Goal: Task Accomplishment & Management: Complete application form

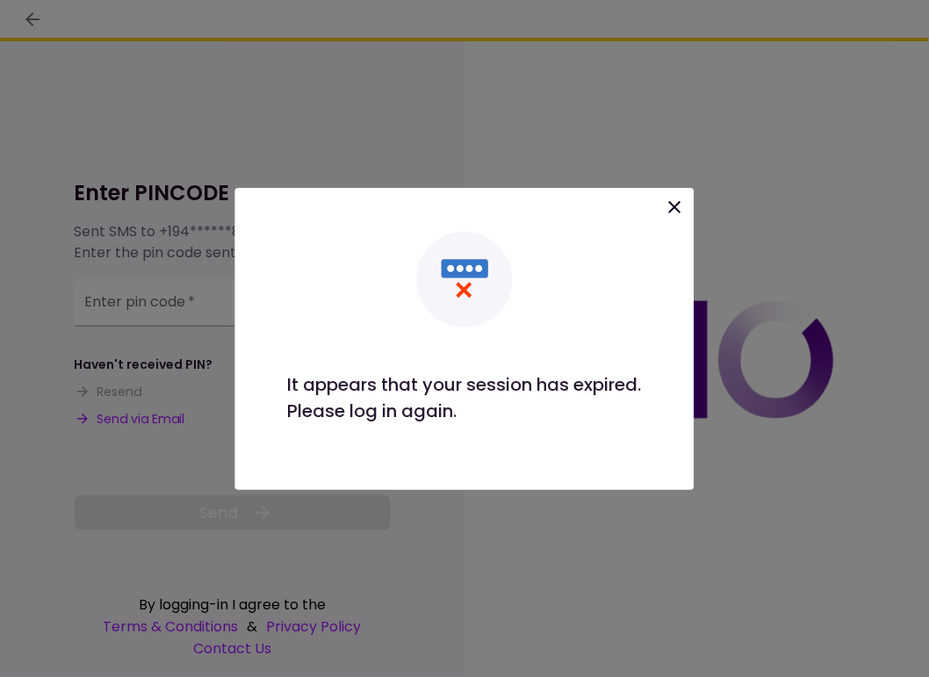
click at [683, 206] on icon at bounding box center [675, 207] width 21 height 21
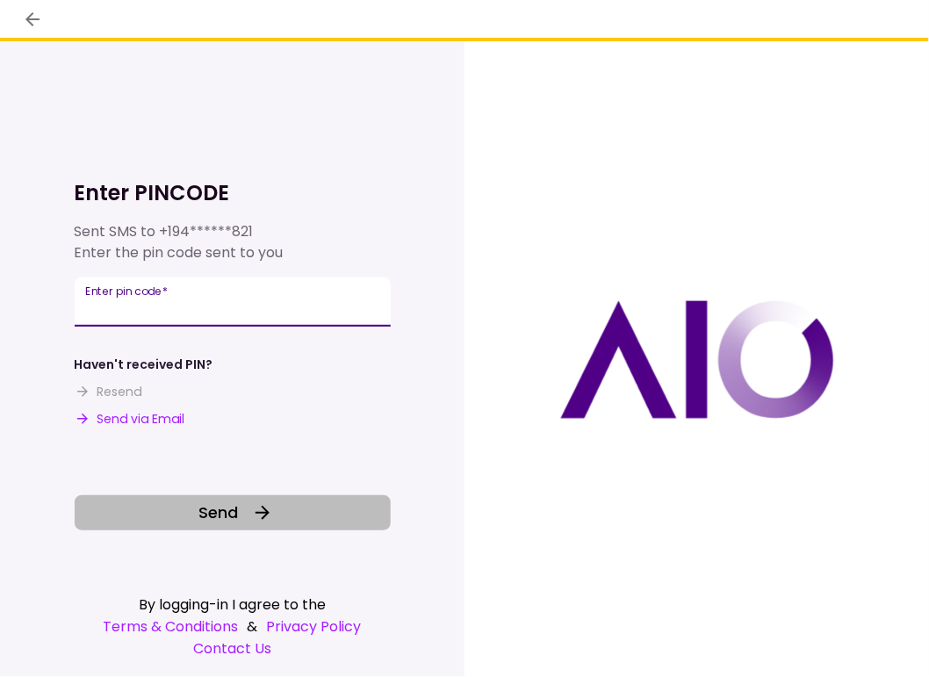
type input "******"
click at [188, 512] on button "Send" at bounding box center [233, 512] width 316 height 35
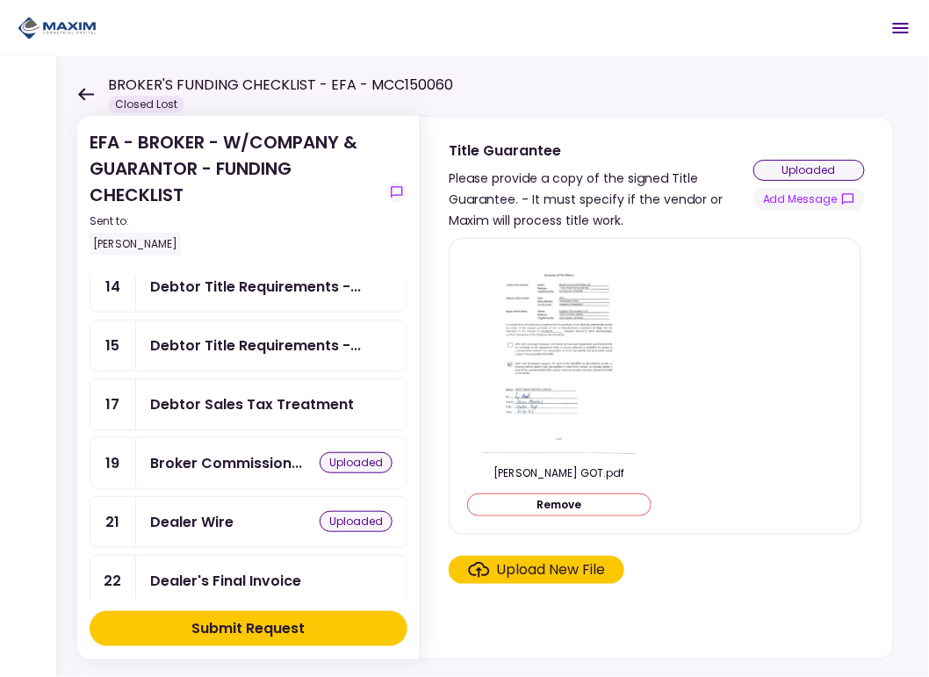
scroll to position [176, 0]
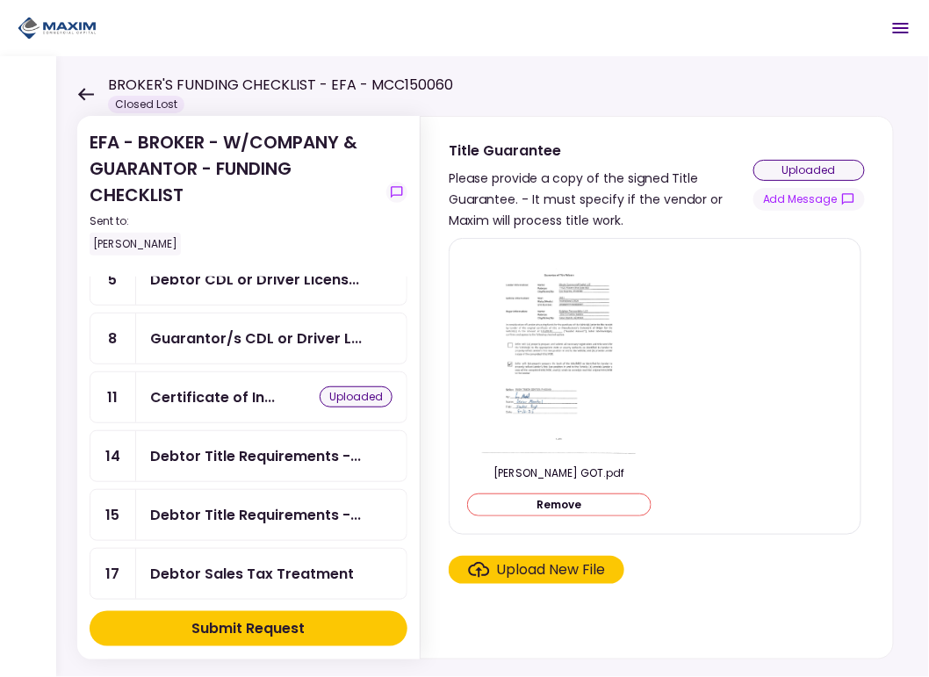
click at [273, 394] on div "Certificate of In... uploaded" at bounding box center [271, 398] width 242 height 22
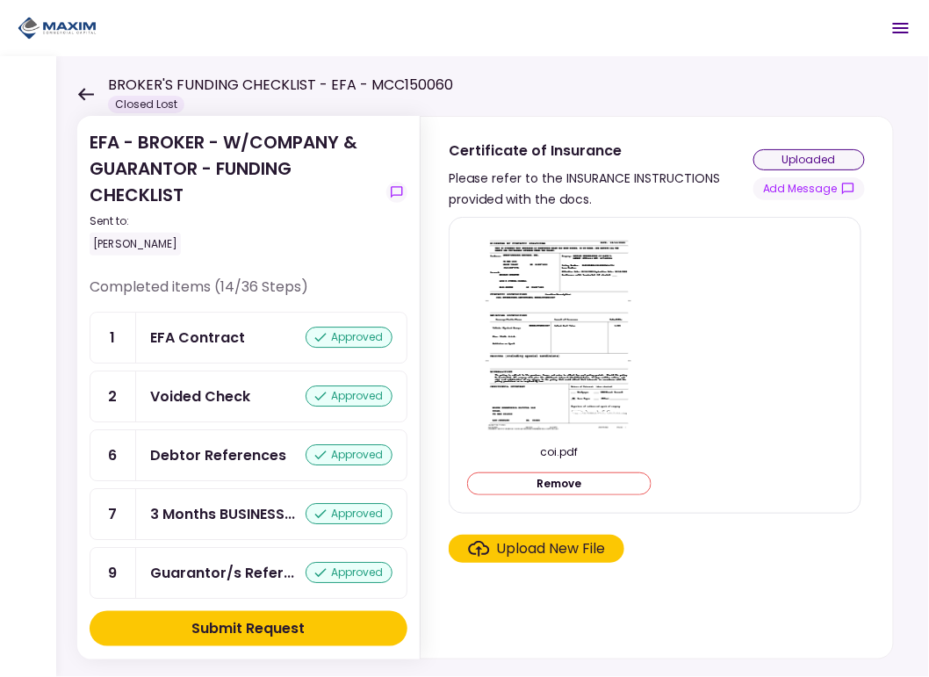
scroll to position [1405, 0]
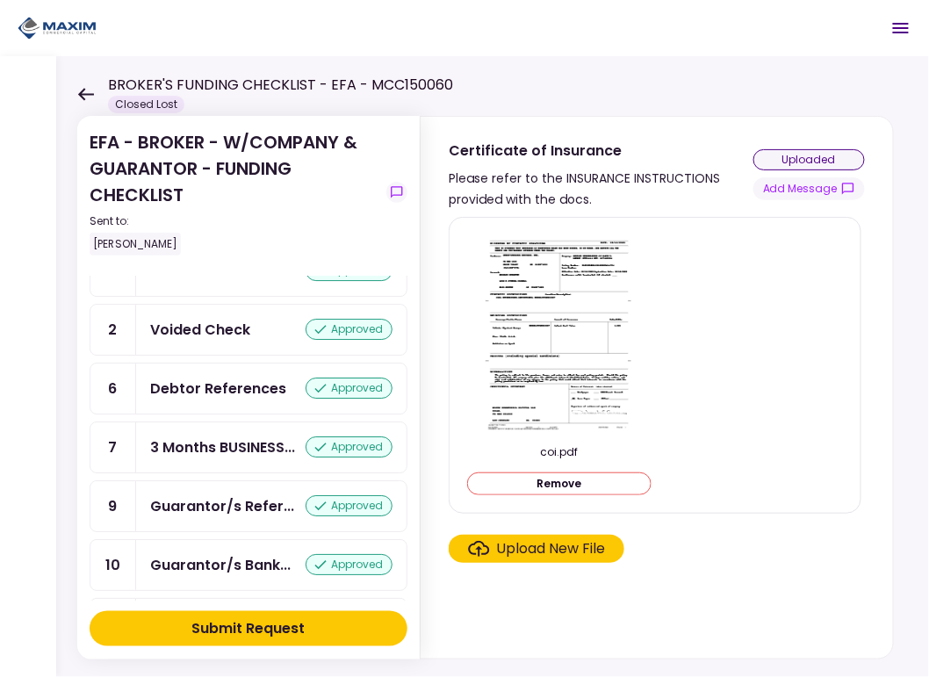
click at [261, 626] on div "Submit Request" at bounding box center [248, 628] width 113 height 21
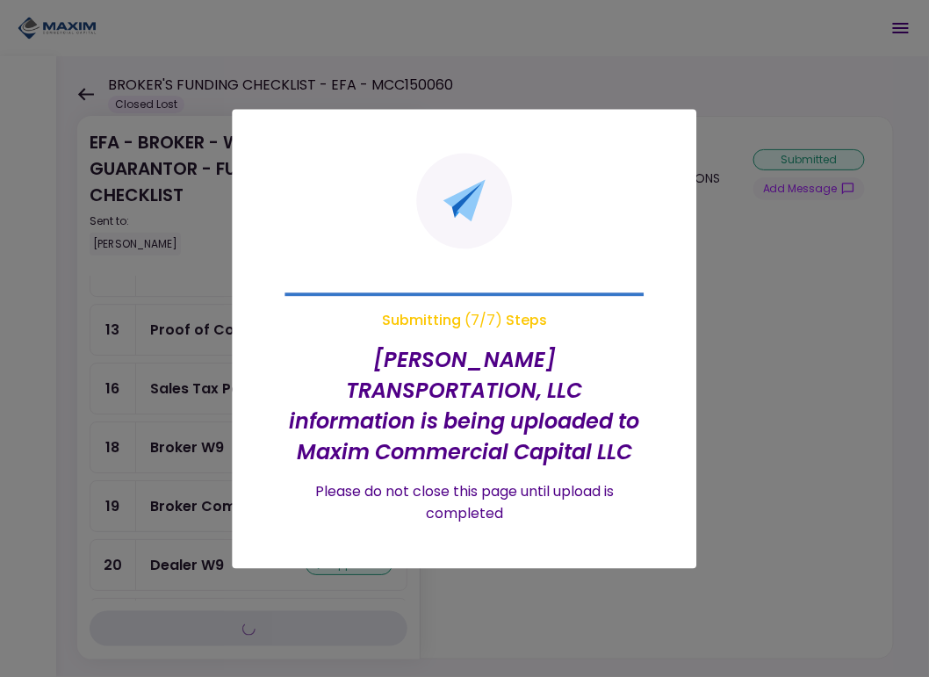
scroll to position [1003, 0]
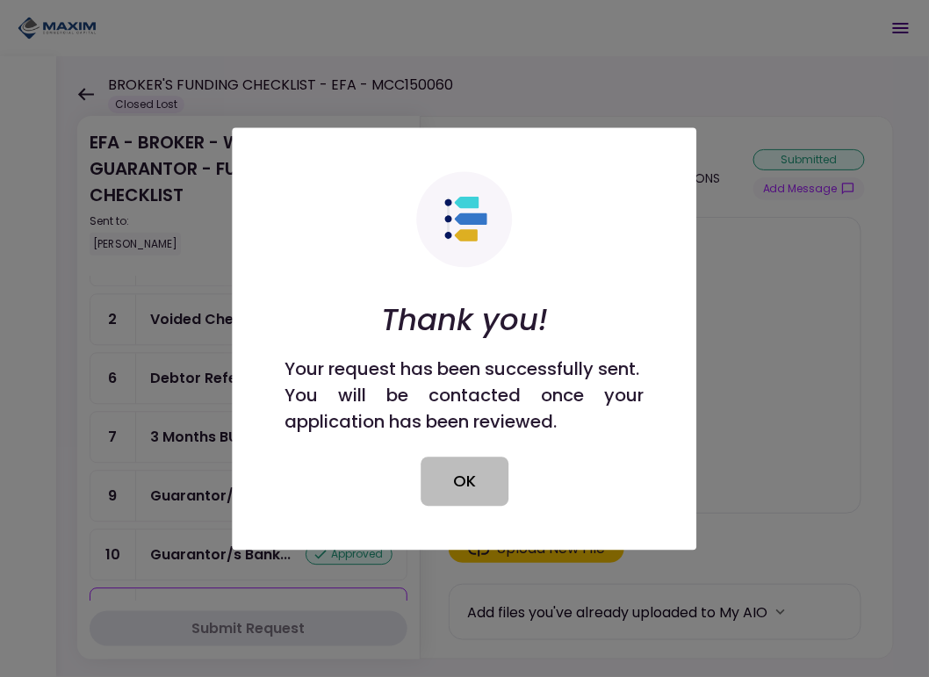
click at [480, 478] on button "OK" at bounding box center [465, 481] width 88 height 49
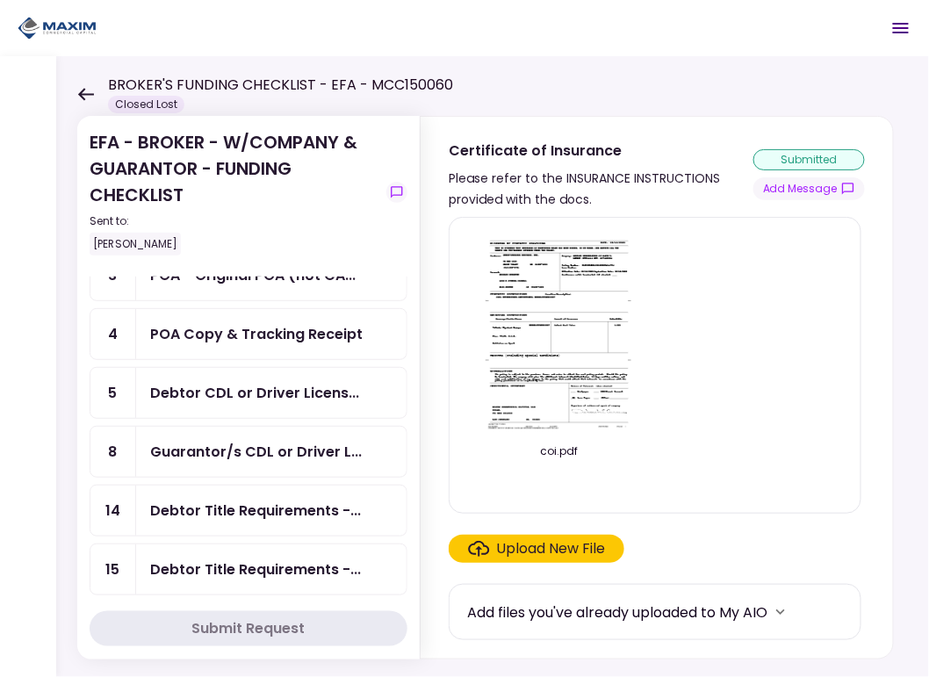
scroll to position [0, 0]
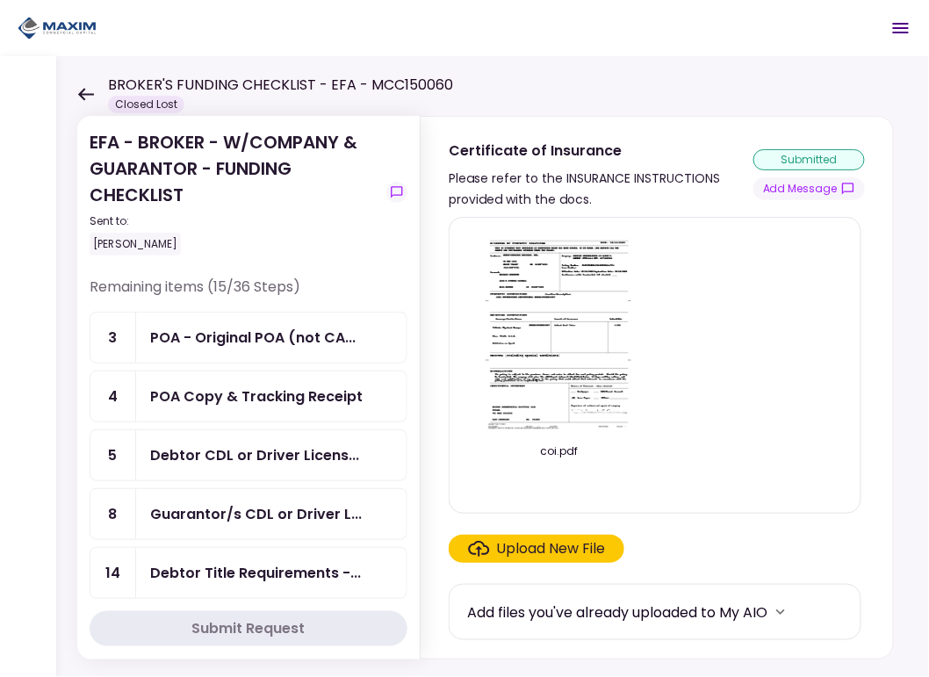
click at [227, 396] on div "POA Copy & Tracking Receipt" at bounding box center [256, 397] width 213 height 22
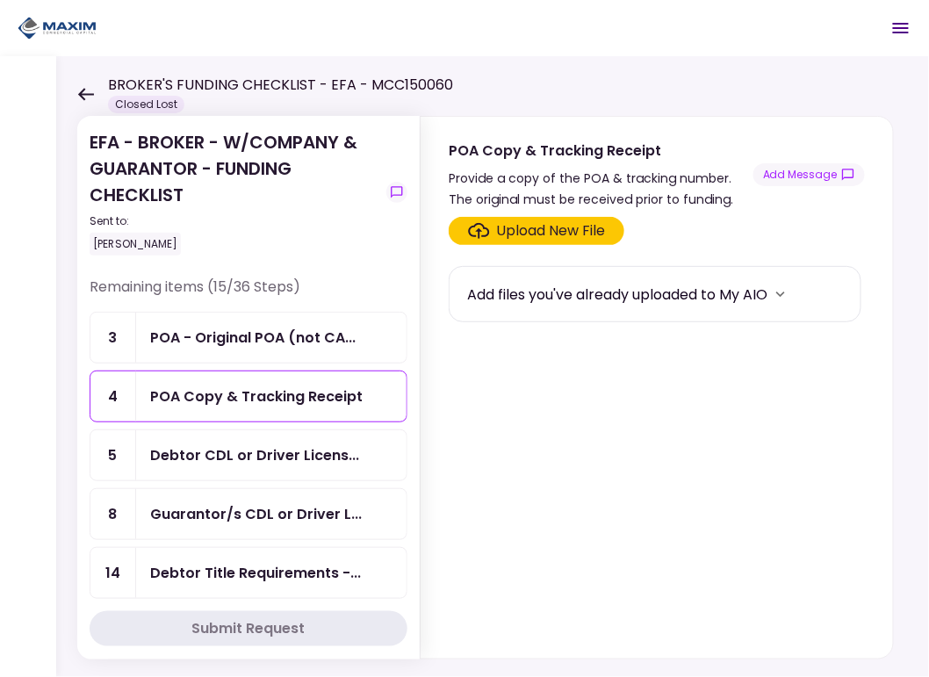
click at [517, 220] on div "Upload New File" at bounding box center [551, 230] width 109 height 21
click at [0, 0] on input "Upload New File" at bounding box center [0, 0] width 0 height 0
click at [528, 233] on div "Upload New File" at bounding box center [551, 230] width 109 height 21
click at [0, 0] on input "Upload New File" at bounding box center [0, 0] width 0 height 0
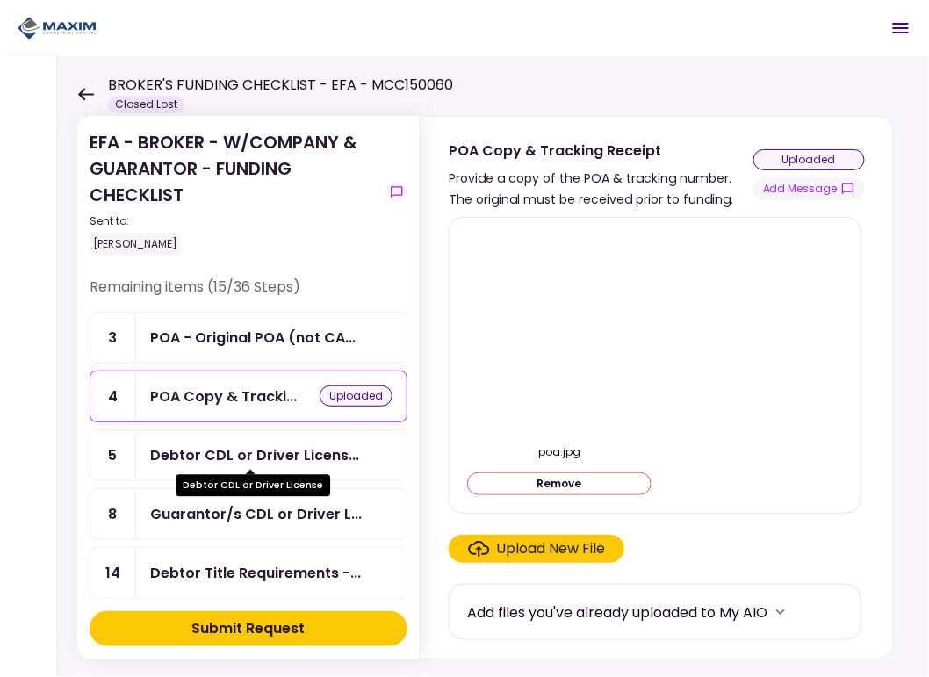
click at [220, 444] on div "Debtor CDL or Driver Licens..." at bounding box center [254, 455] width 209 height 22
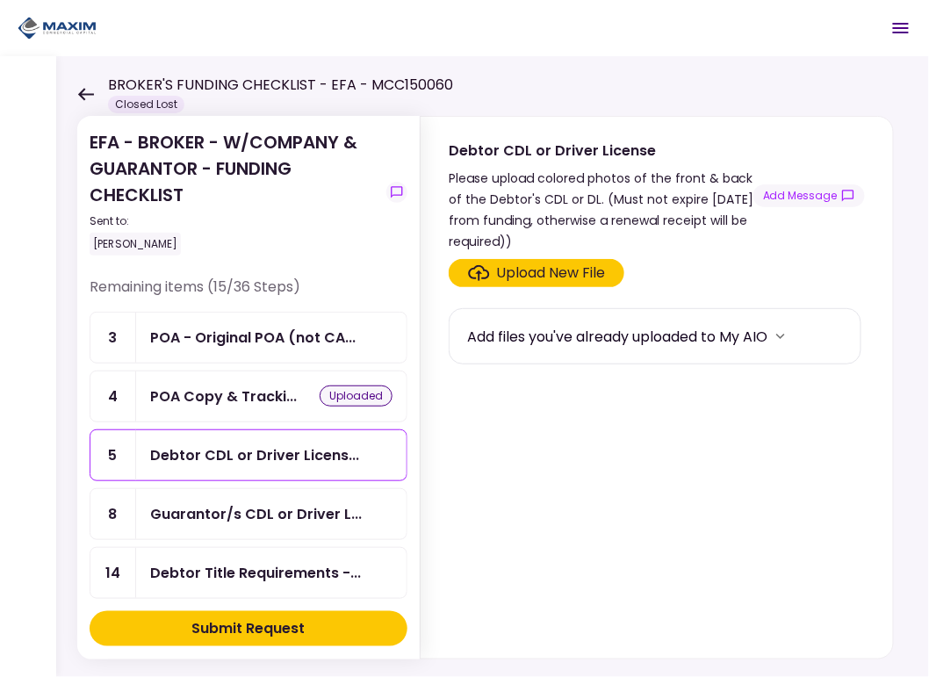
click at [488, 269] on div "Upload New File" at bounding box center [537, 273] width 138 height 21
click at [0, 0] on input "Upload New File" at bounding box center [0, 0] width 0 height 0
click at [172, 444] on div "Debtor CDL or Driver Licens..." at bounding box center [254, 455] width 209 height 22
click at [524, 276] on div "Upload New File" at bounding box center [551, 273] width 109 height 21
click at [0, 0] on input "Upload New File" at bounding box center [0, 0] width 0 height 0
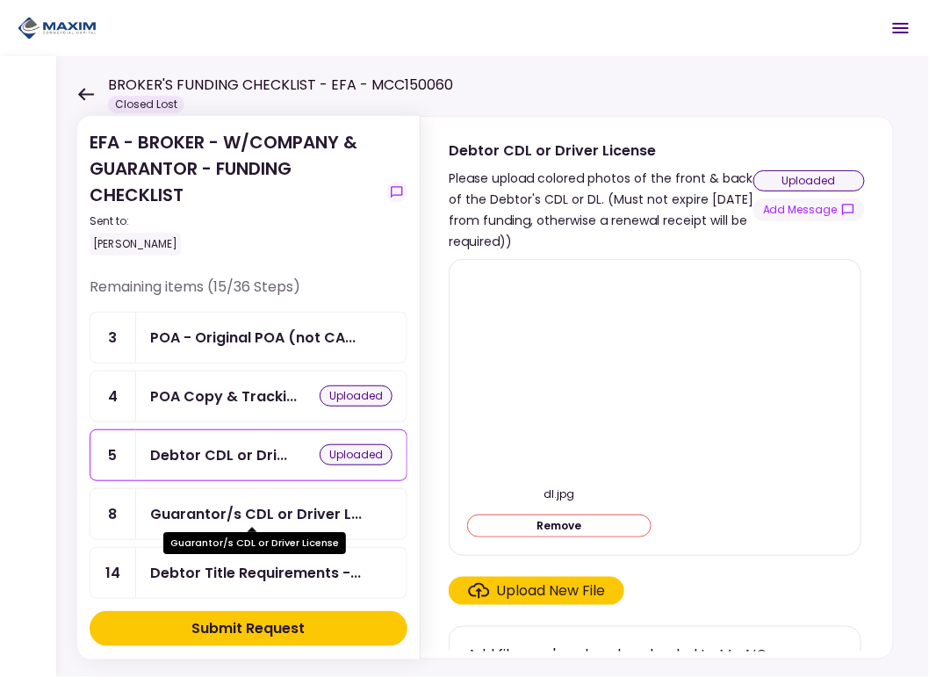
click at [215, 515] on div "Guarantor/s CDL or Driver L..." at bounding box center [256, 514] width 212 height 22
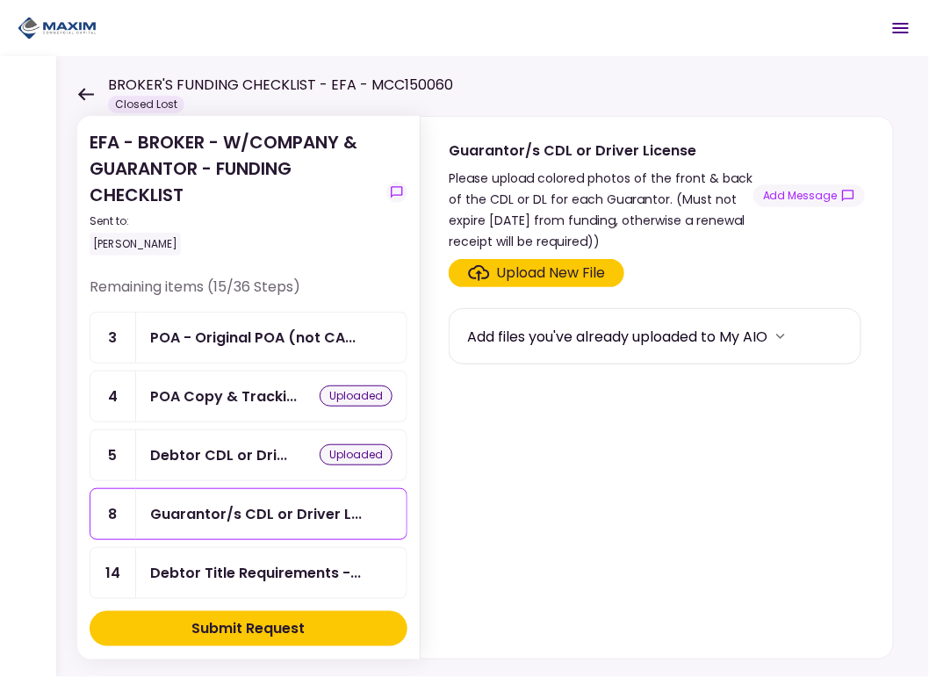
click at [537, 275] on div "Upload New File" at bounding box center [551, 273] width 109 height 21
click at [0, 0] on input "Upload New File" at bounding box center [0, 0] width 0 height 0
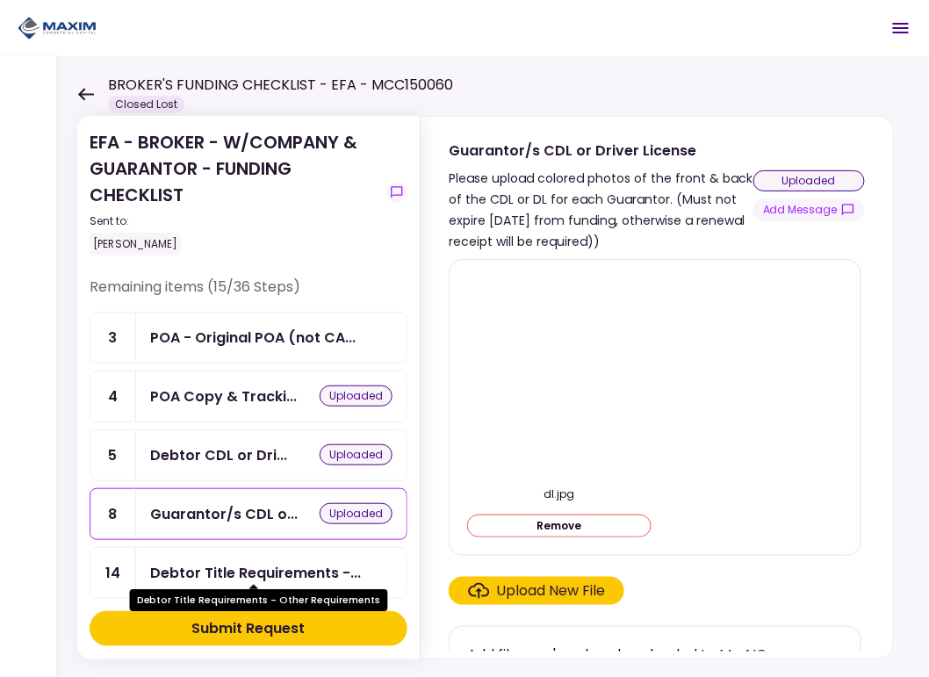
click at [219, 569] on div "Debtor Title Requirements -..." at bounding box center [255, 573] width 211 height 22
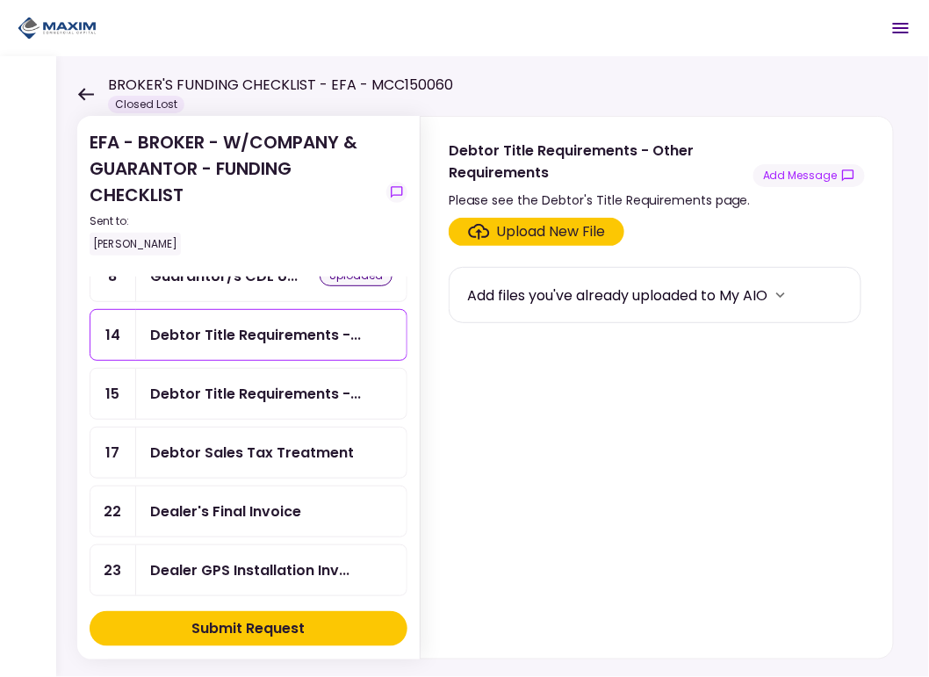
scroll to position [264, 0]
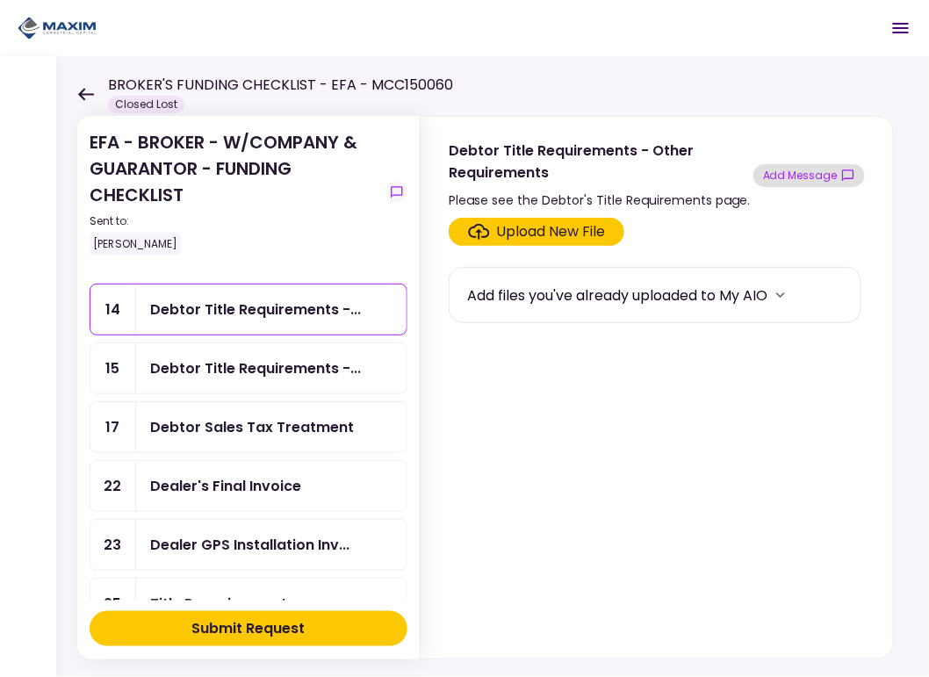
click at [805, 170] on button "Add Message" at bounding box center [810, 175] width 112 height 23
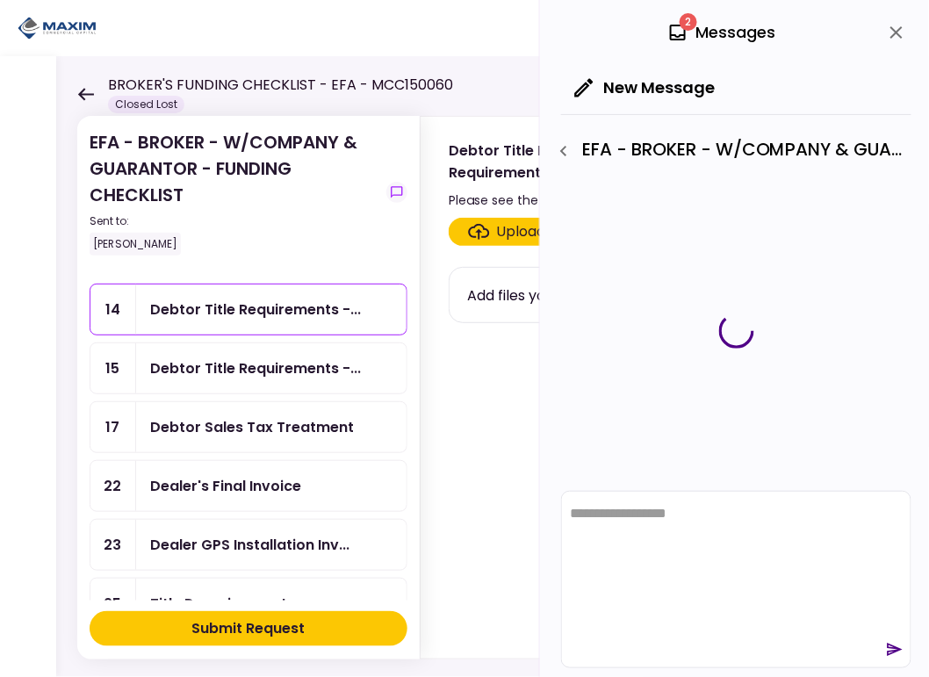
scroll to position [0, 0]
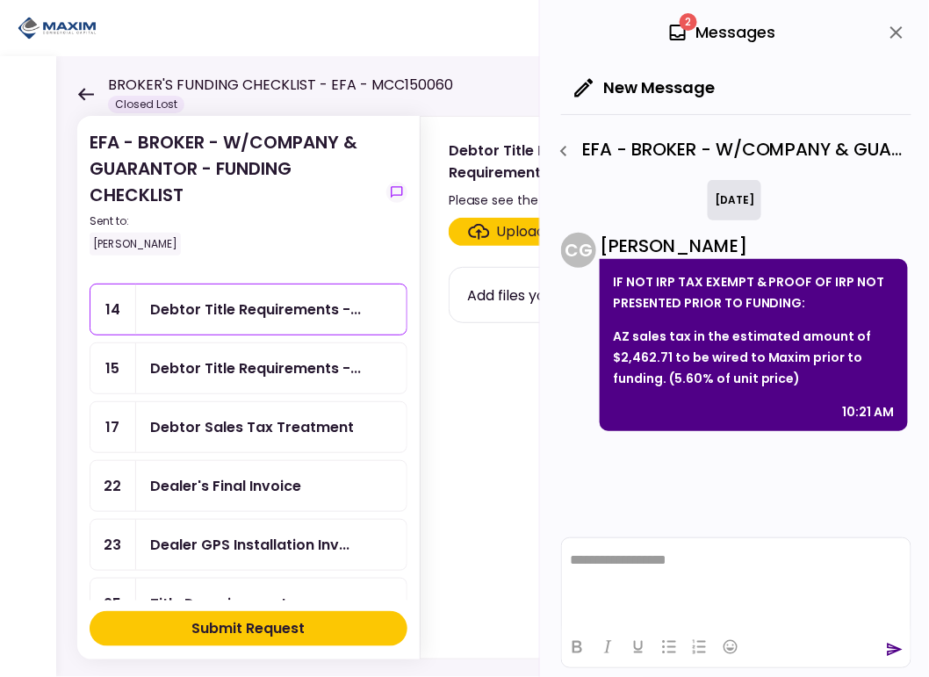
click at [605, 572] on html "**********" at bounding box center [735, 560] width 349 height 44
click at [889, 648] on icon "send" at bounding box center [895, 650] width 15 height 13
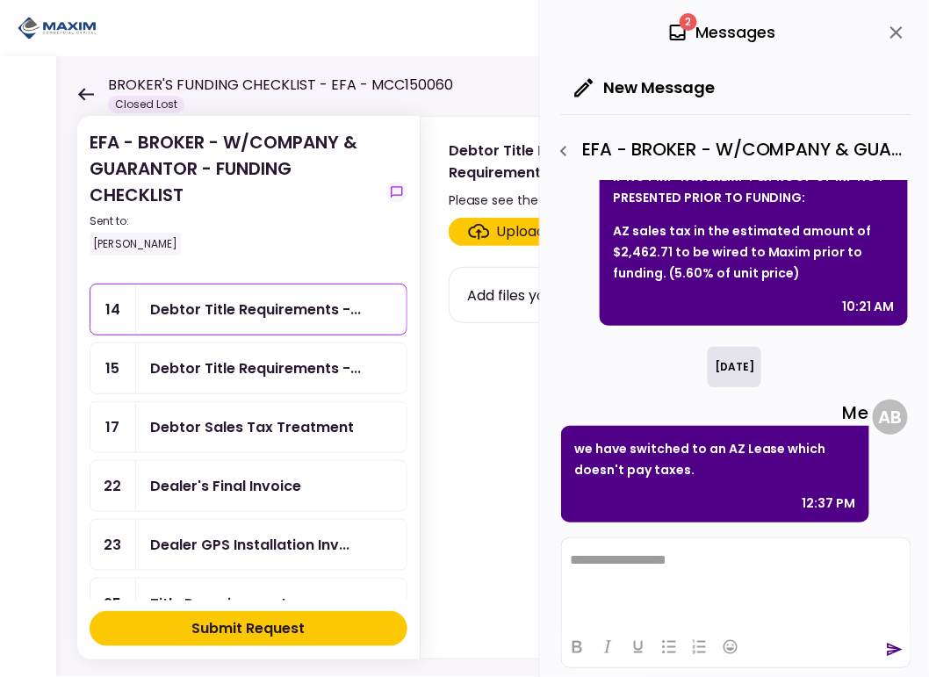
click at [259, 476] on div "Dealer's Final Invoice" at bounding box center [225, 486] width 151 height 22
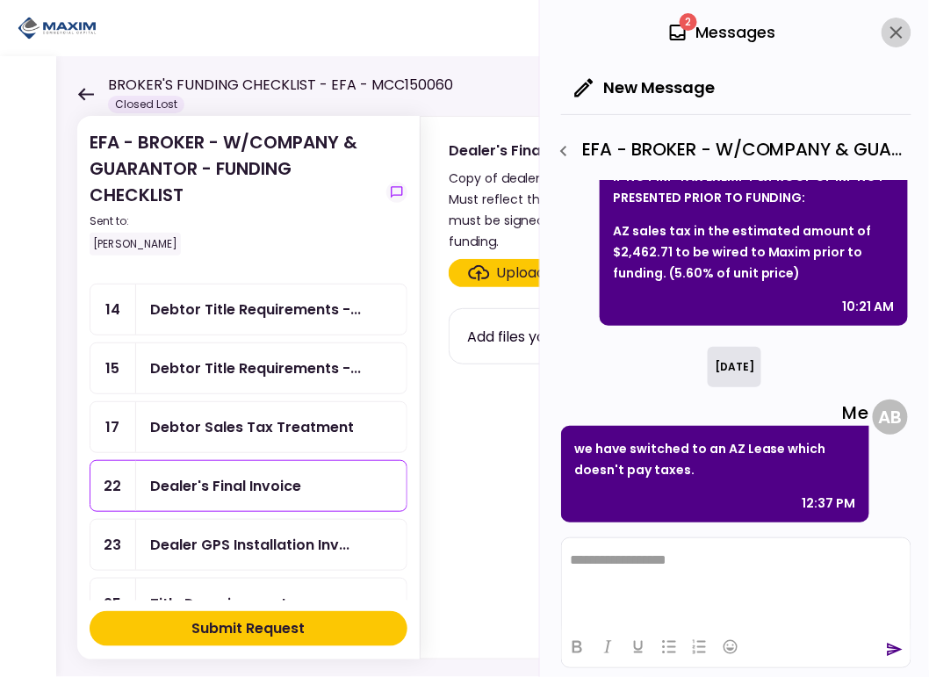
click at [894, 29] on icon "close" at bounding box center [897, 32] width 12 height 12
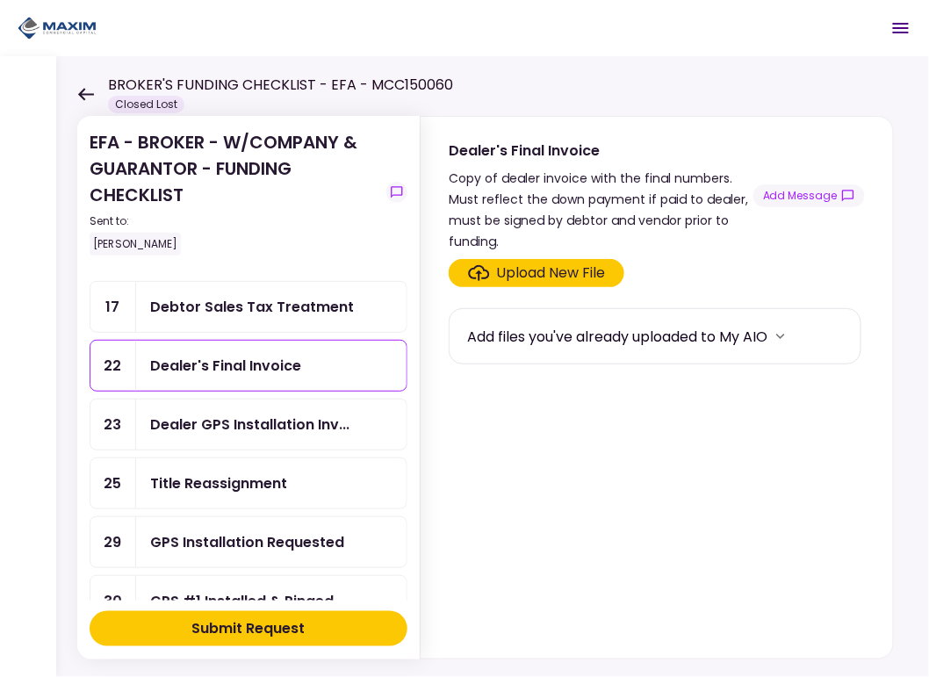
scroll to position [438, 0]
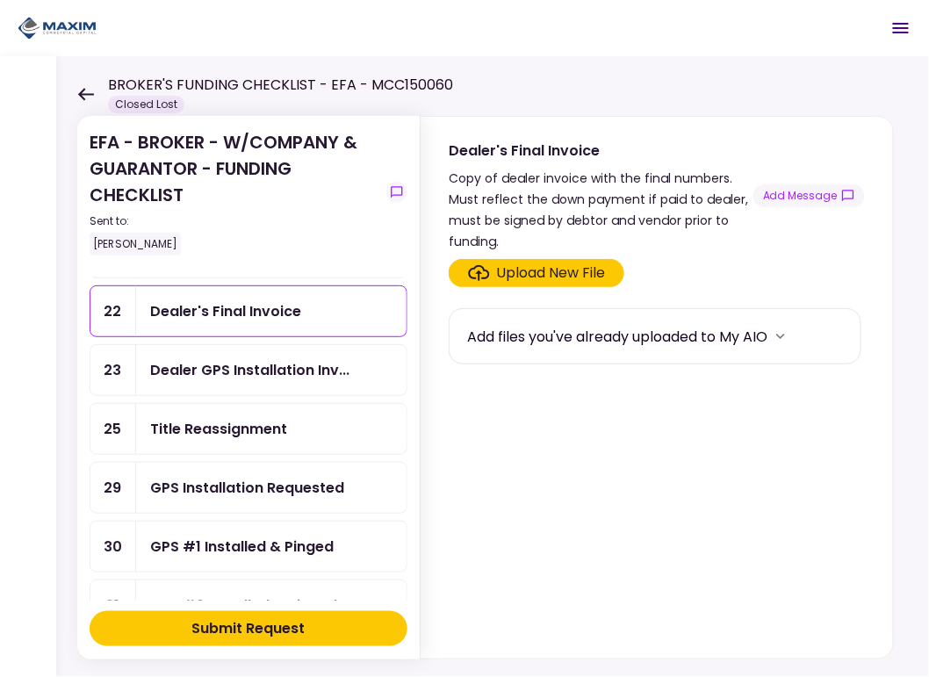
click at [211, 477] on div "GPS Installation Requested" at bounding box center [247, 488] width 194 height 22
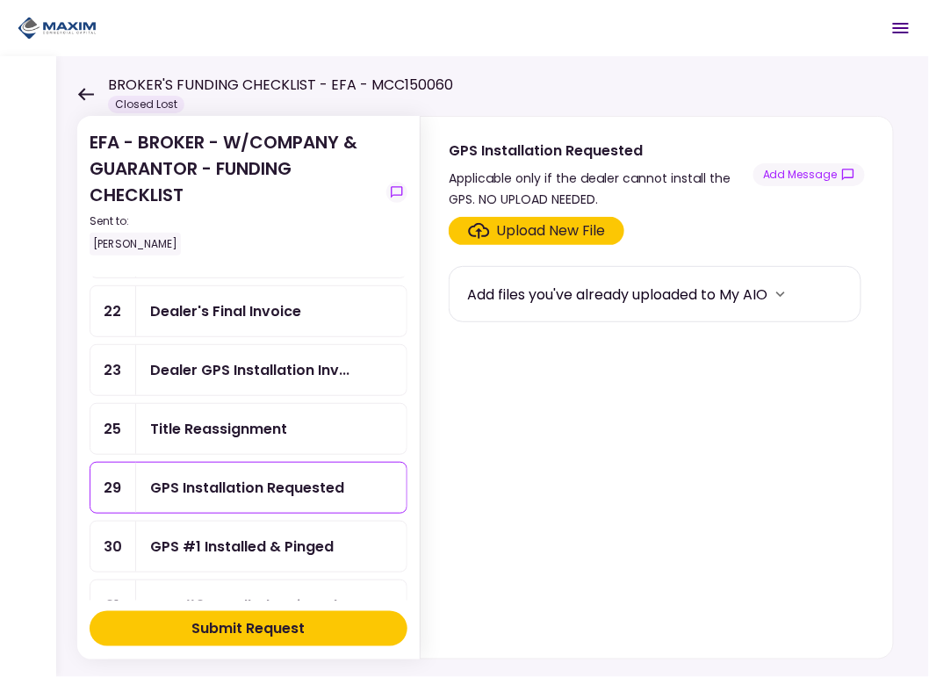
click at [203, 536] on div "GPS #1 Installed & Pinged" at bounding box center [242, 547] width 184 height 22
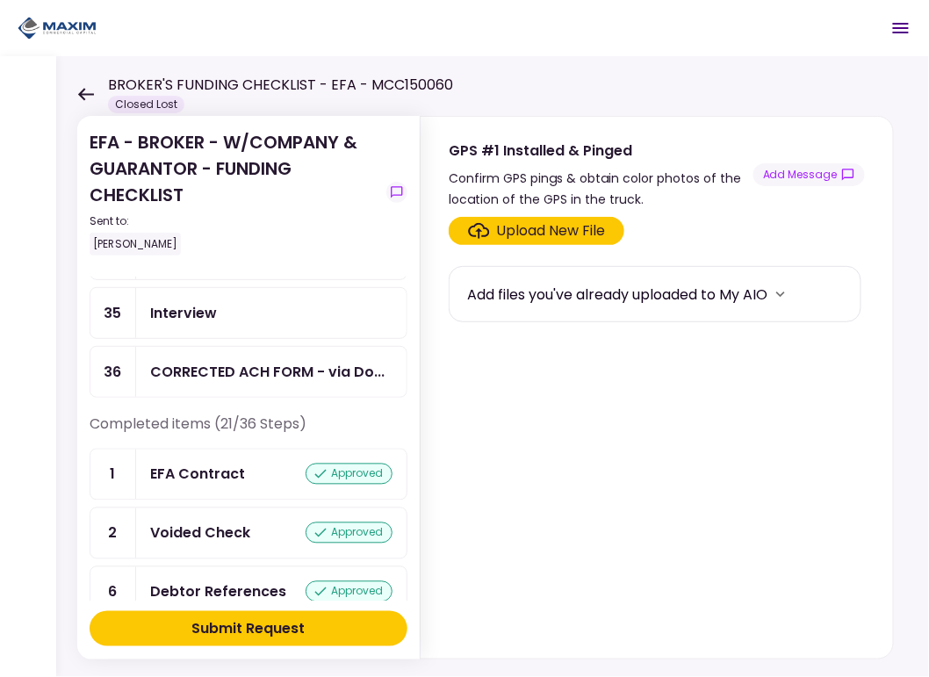
scroll to position [703, 0]
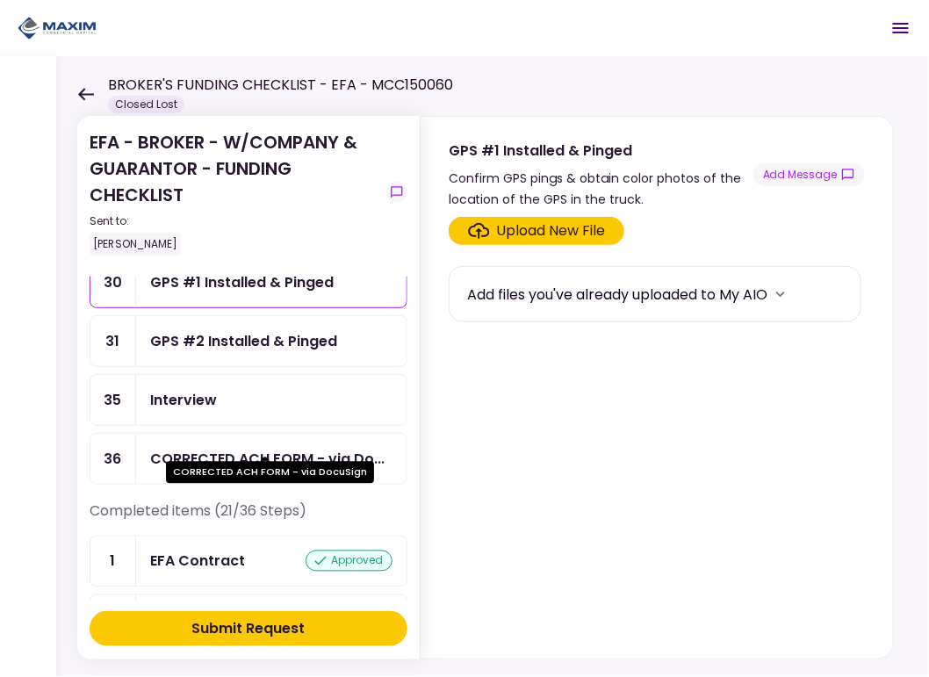
click at [204, 448] on div "CORRECTED ACH FORM - via Do..." at bounding box center [267, 459] width 235 height 22
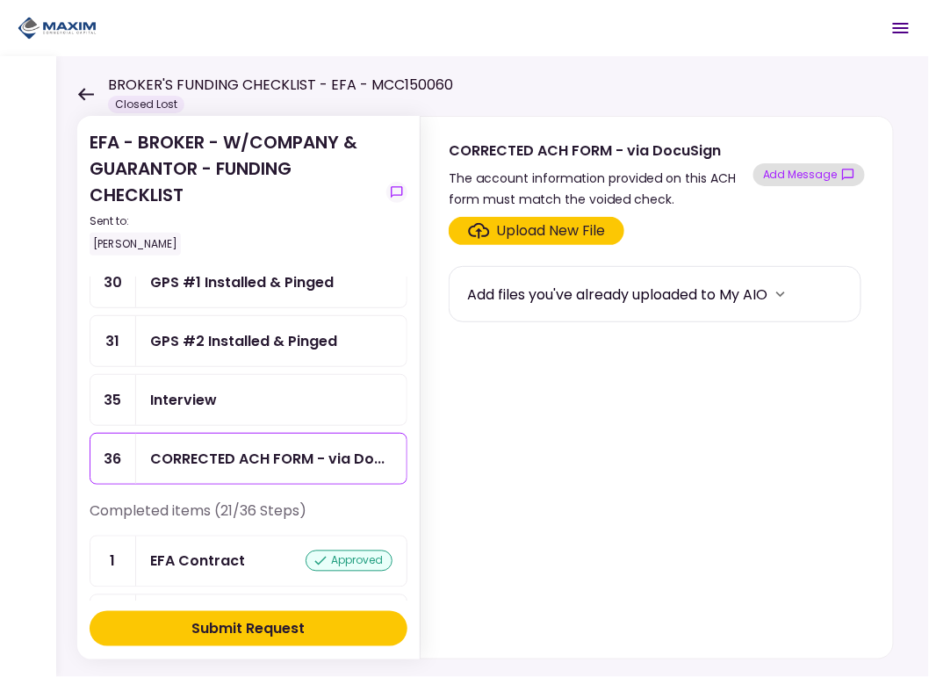
click at [807, 170] on button "Add Message" at bounding box center [810, 174] width 112 height 23
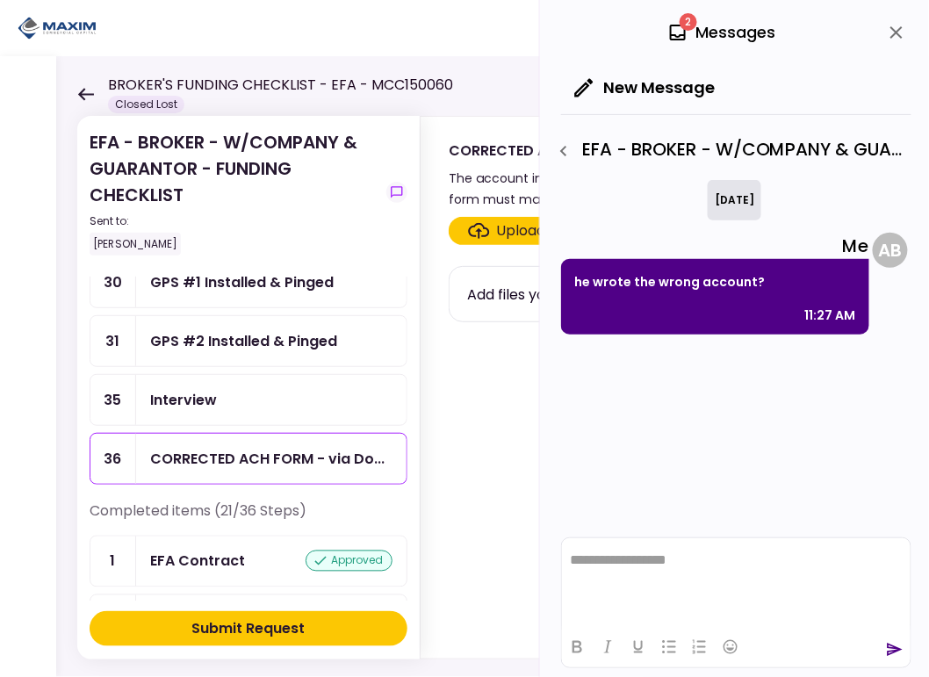
click at [234, 621] on div "Submit Request" at bounding box center [248, 628] width 113 height 21
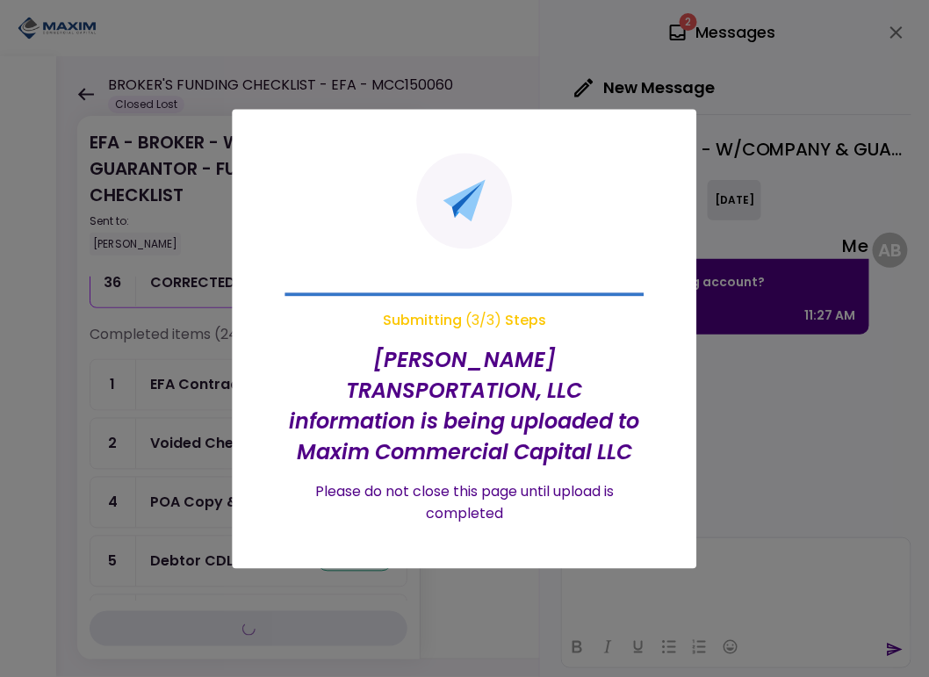
scroll to position [530, 0]
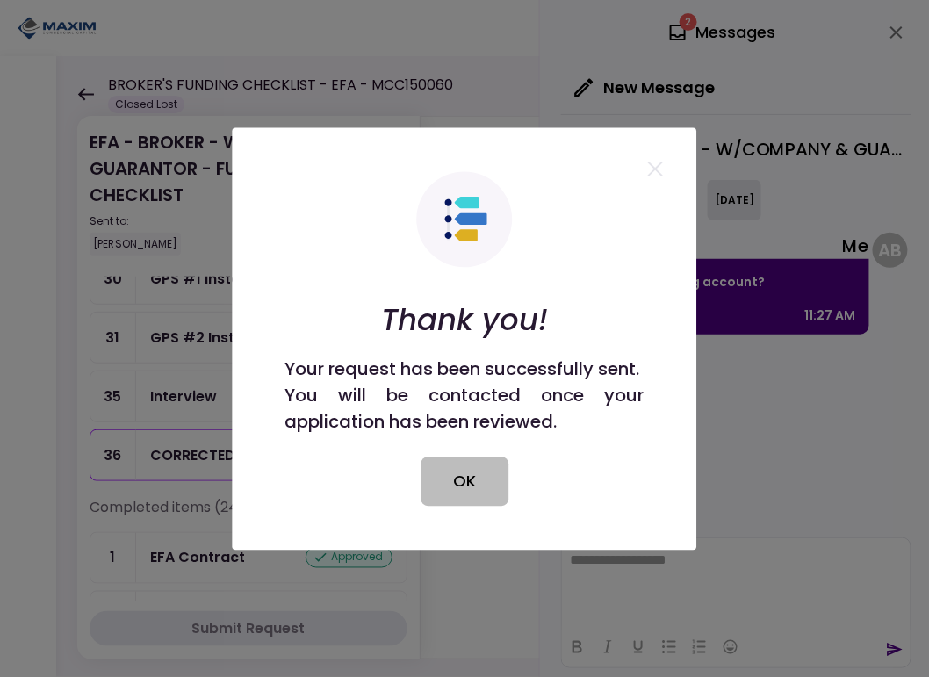
click at [469, 480] on button "OK" at bounding box center [465, 481] width 88 height 49
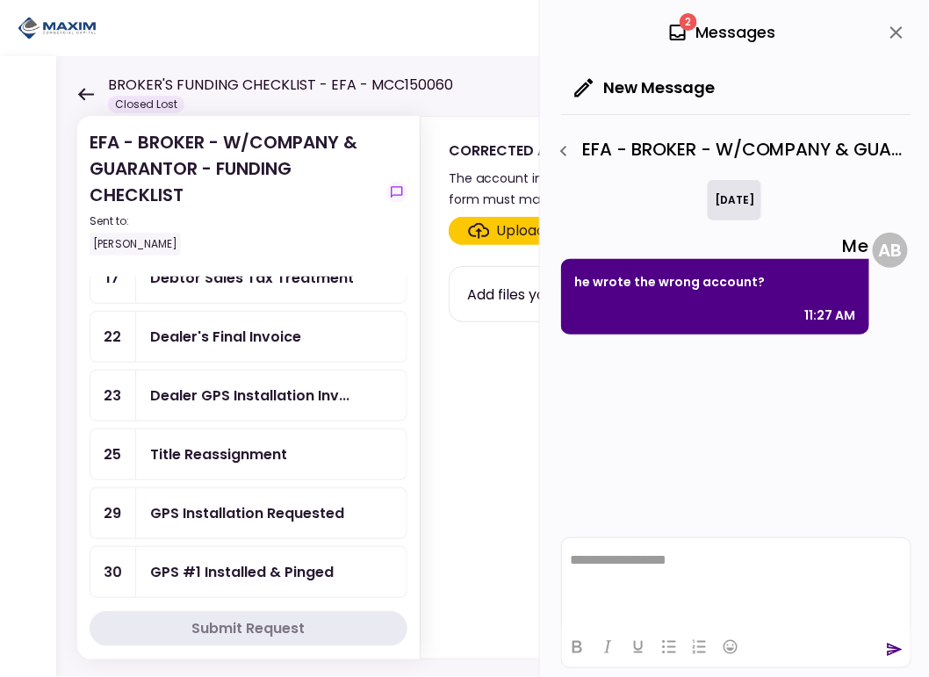
scroll to position [264, 0]
